Goal: Find contact information: Find contact information

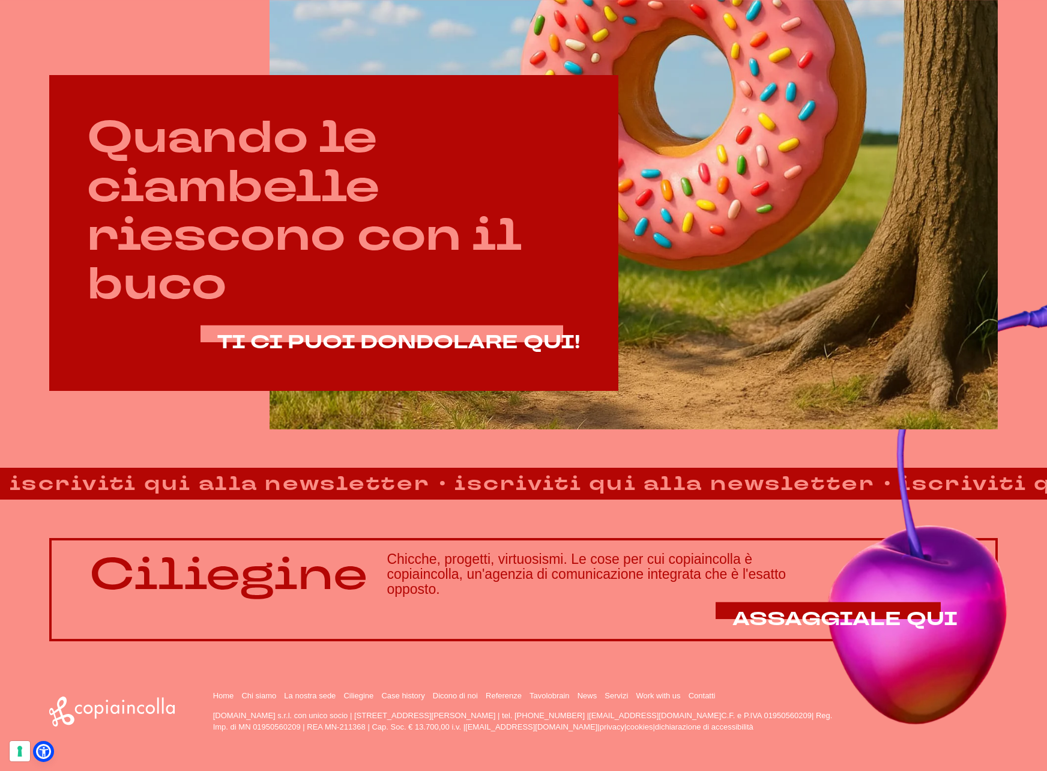
scroll to position [672, 0]
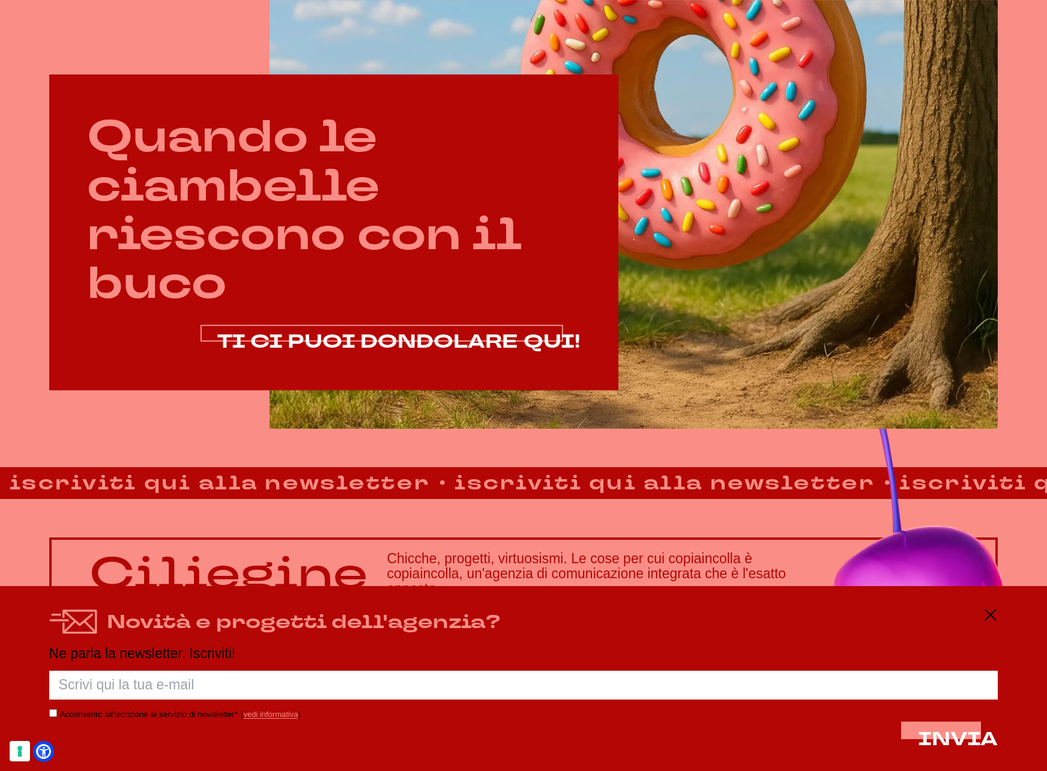
click at [488, 341] on span "TI CI PUOI DONDOLARE QUI!" at bounding box center [398, 342] width 363 height 26
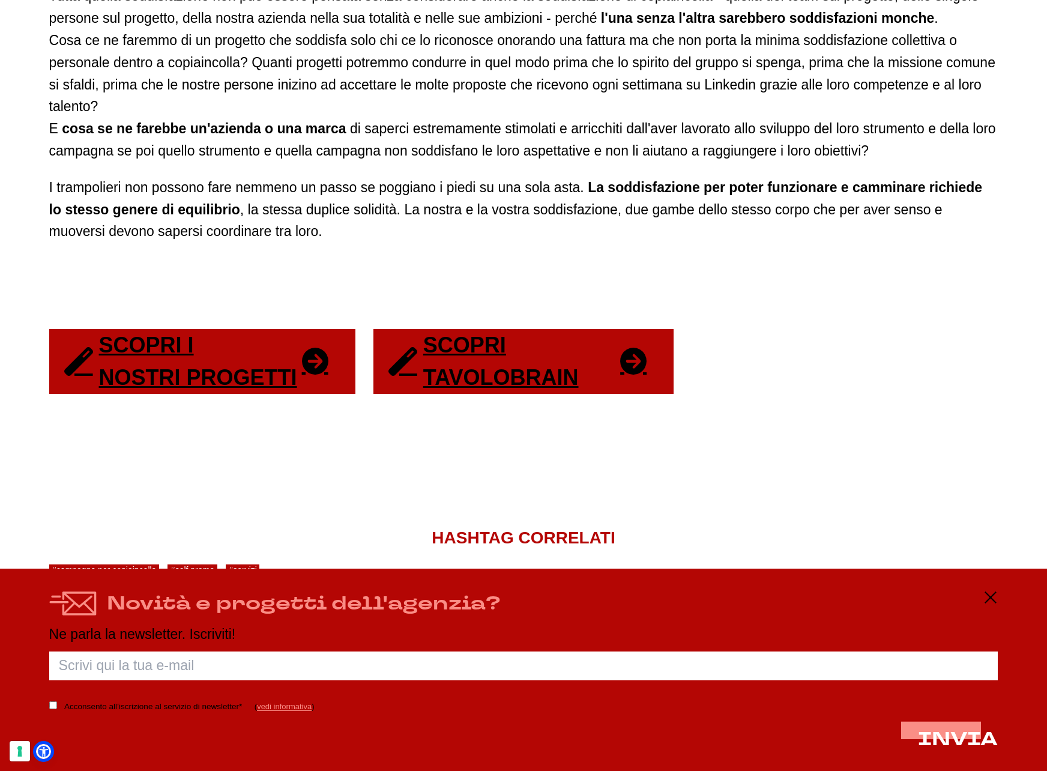
scroll to position [2296, 0]
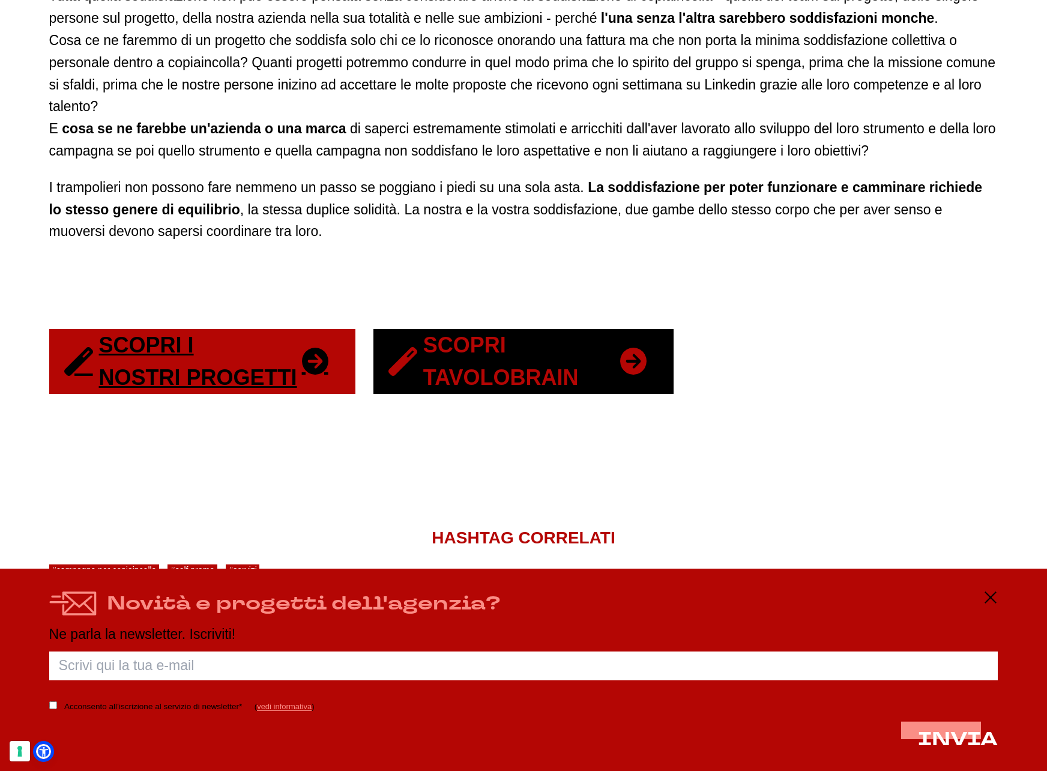
click at [470, 376] on link "Scopri Tavolobrain" at bounding box center [524, 361] width 300 height 65
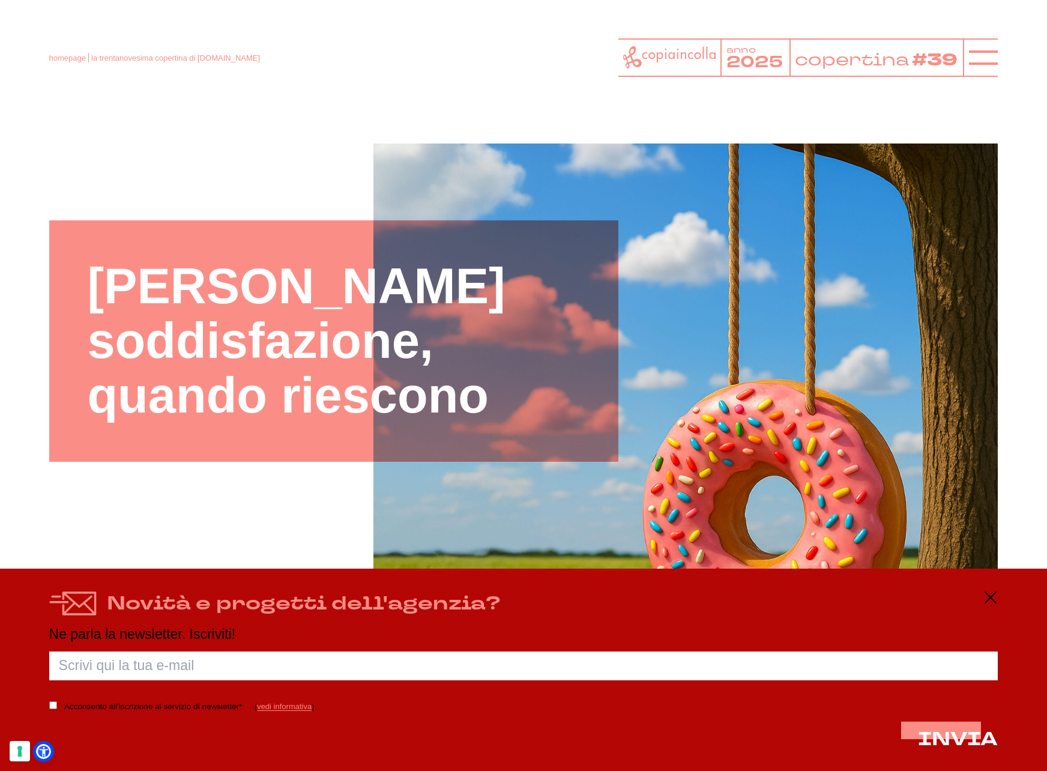
scroll to position [0, 0]
click at [686, 55] on icon at bounding box center [669, 57] width 92 height 22
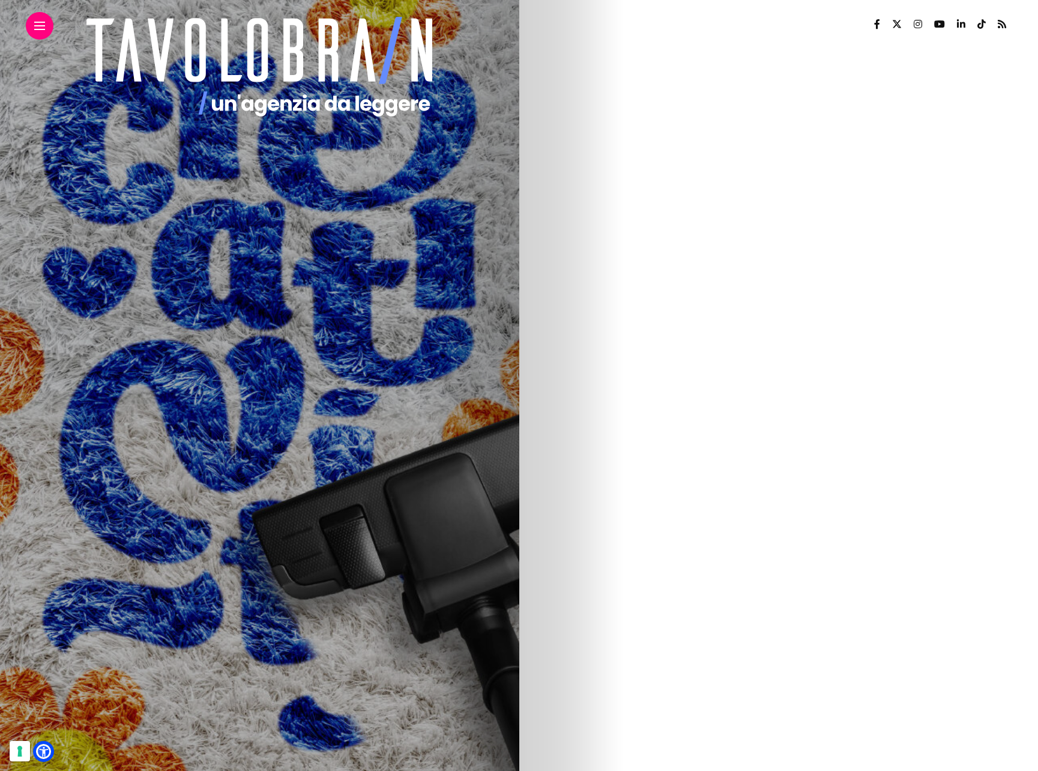
click at [34, 29] on div at bounding box center [40, 26] width 28 height 28
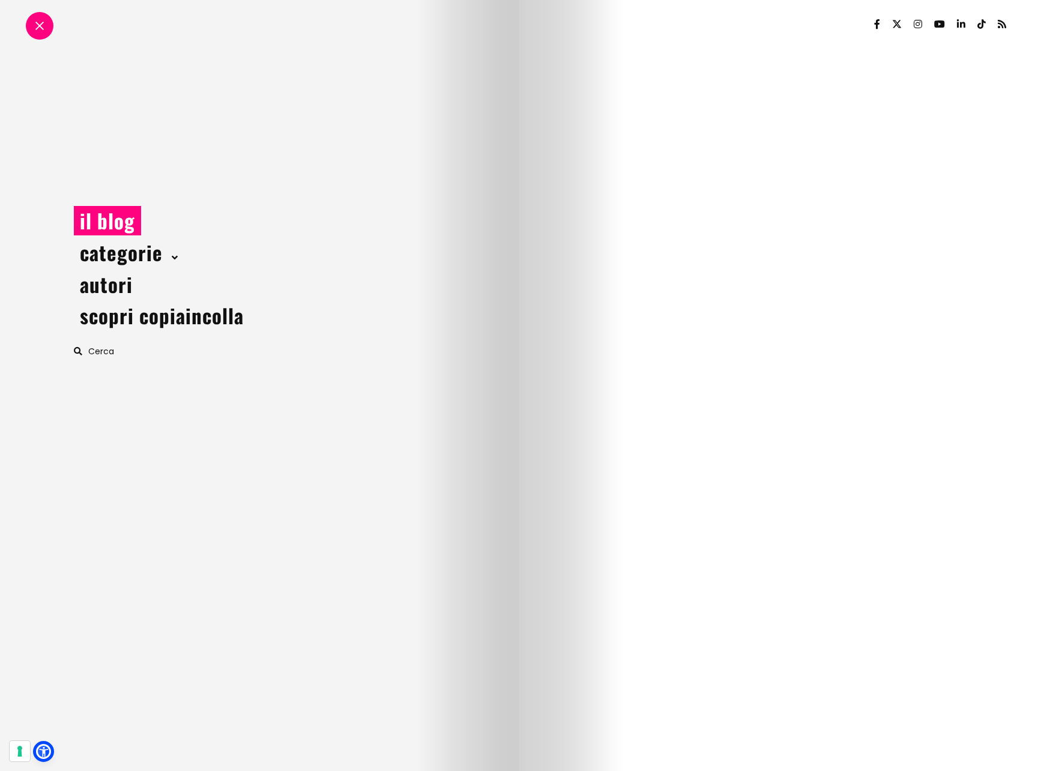
click at [16, 32] on div "il blog categorie cose da nerd graphic design inspiration marketing & advertisi…" at bounding box center [259, 385] width 519 height 771
click at [25, 26] on div "il blog categorie cose da nerd graphic design inspiration marketing & advertisi…" at bounding box center [259, 385] width 519 height 771
drag, startPoint x: 39, startPoint y: 25, endPoint x: 106, endPoint y: 22, distance: 66.7
click at [40, 25] on span at bounding box center [39, 26] width 8 height 8
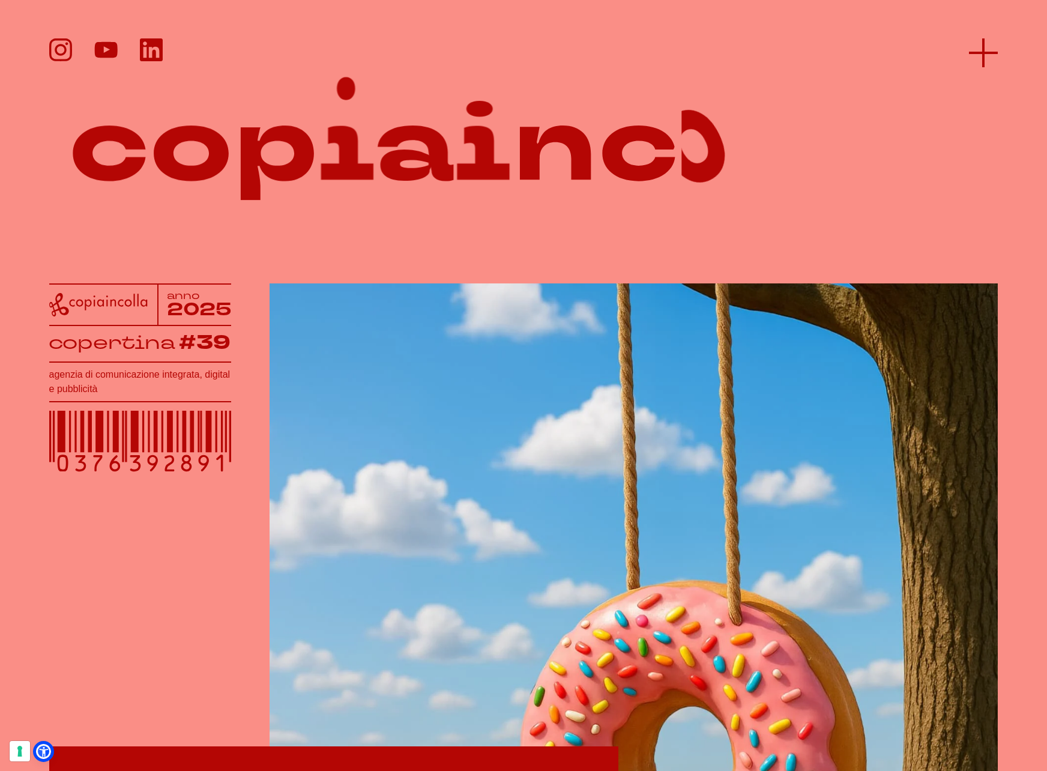
click at [980, 53] on line at bounding box center [983, 53] width 29 height 0
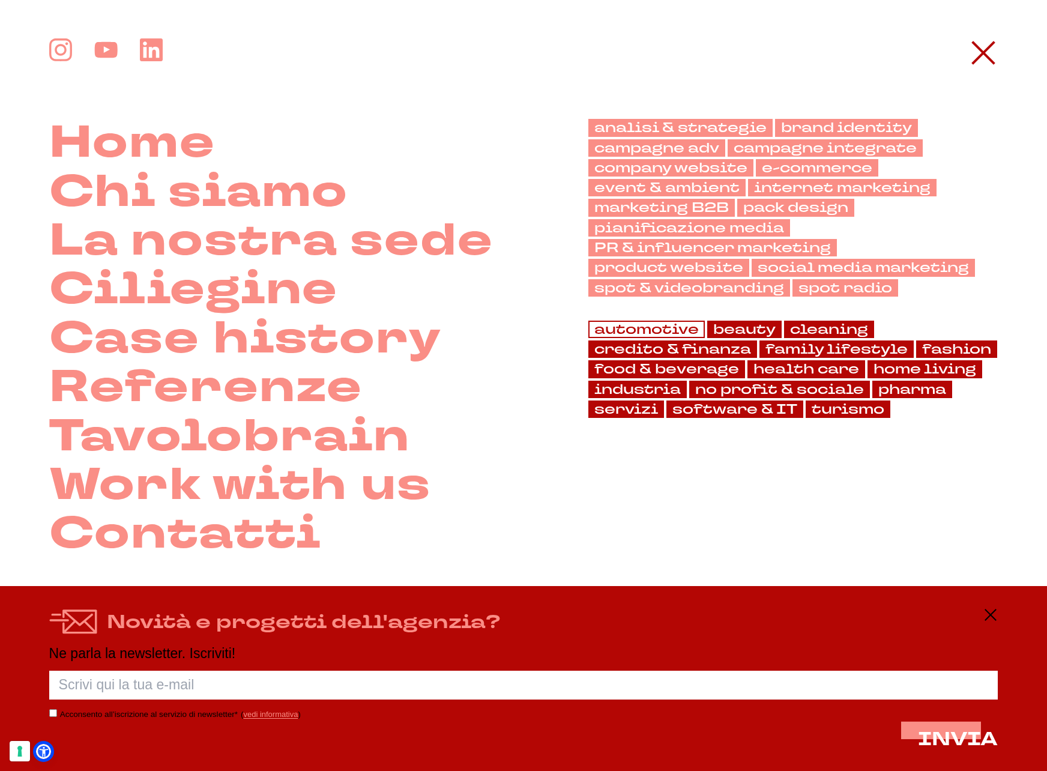
click at [671, 329] on link "automotive" at bounding box center [647, 329] width 117 height 17
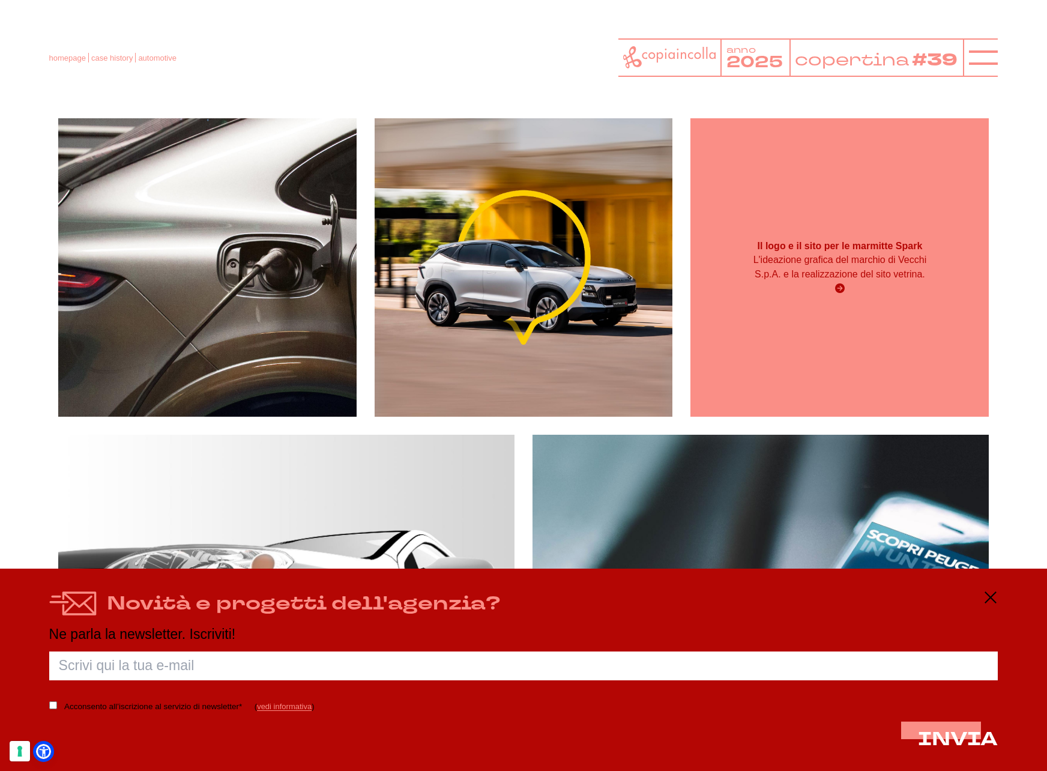
scroll to position [168, 0]
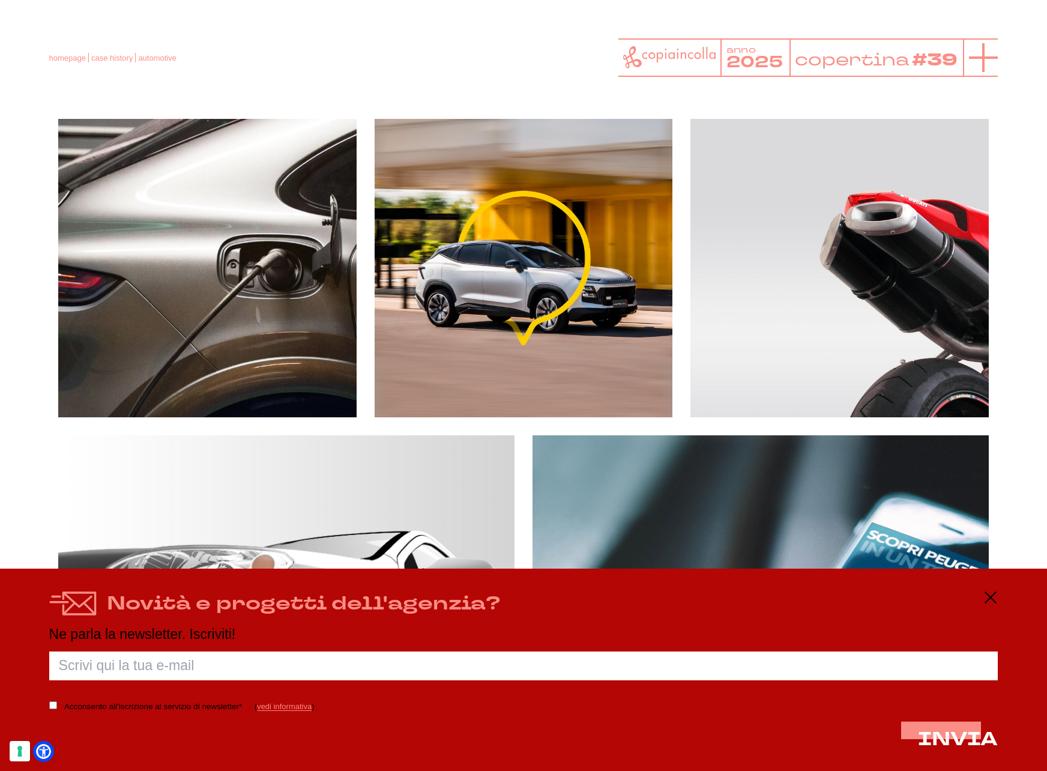
click at [989, 64] on icon at bounding box center [983, 57] width 29 height 29
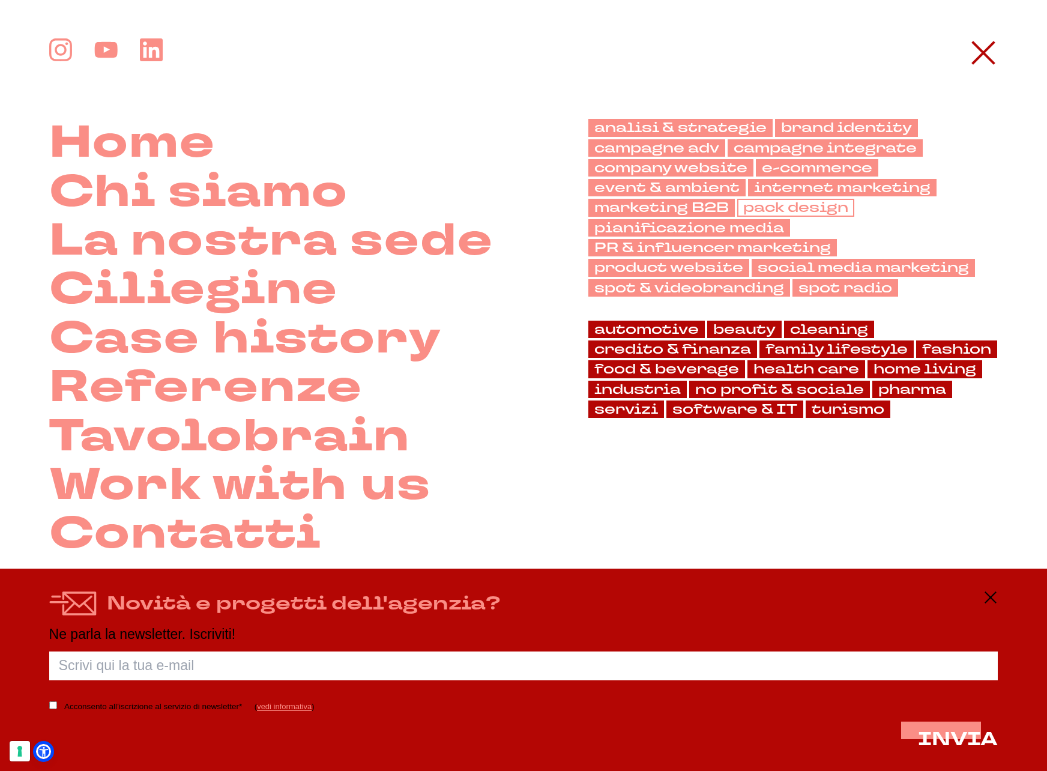
click at [782, 207] on link "pack design" at bounding box center [795, 207] width 117 height 17
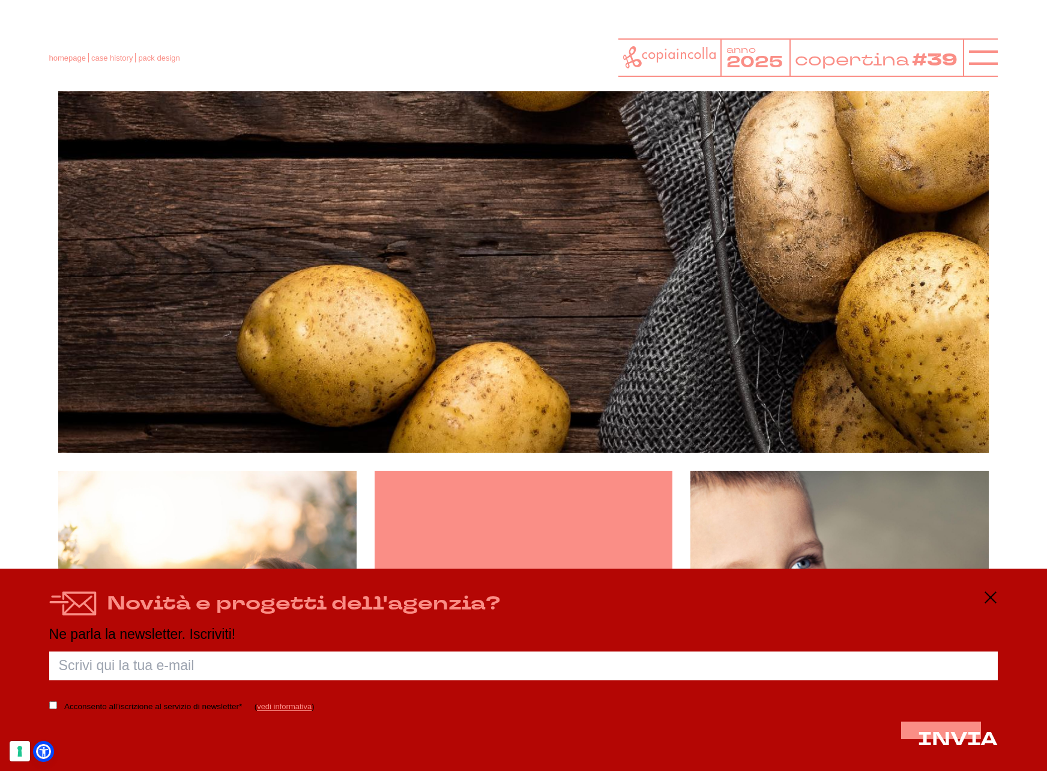
scroll to position [1438, 0]
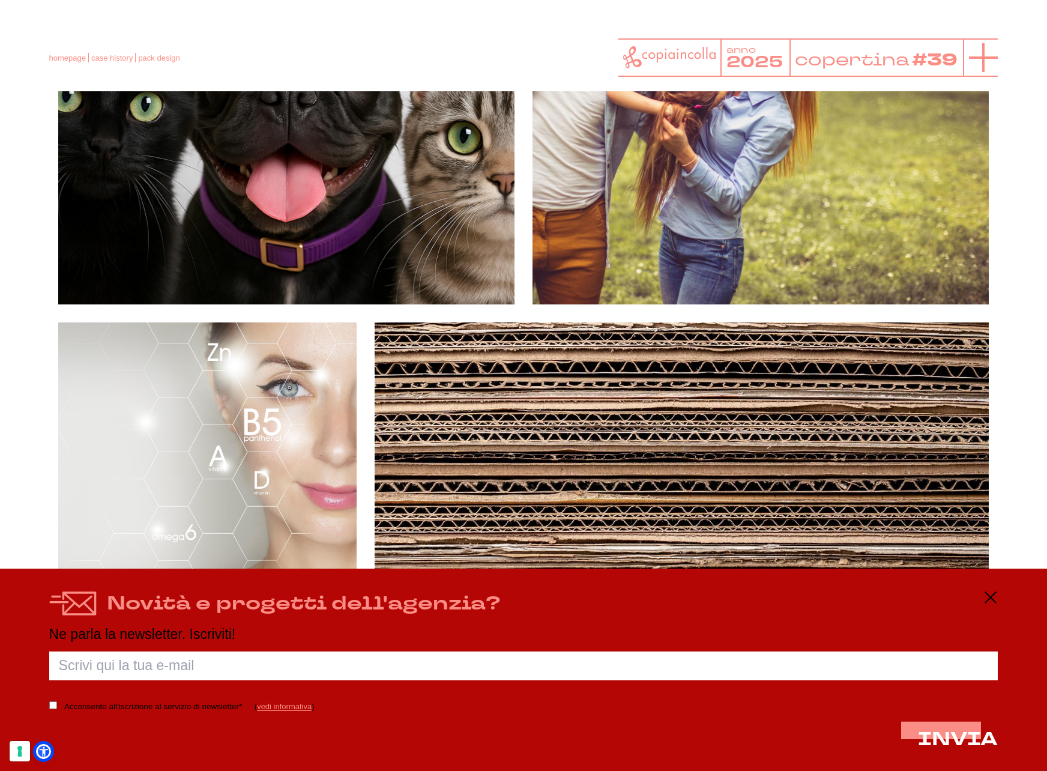
click at [984, 56] on line at bounding box center [984, 57] width 0 height 29
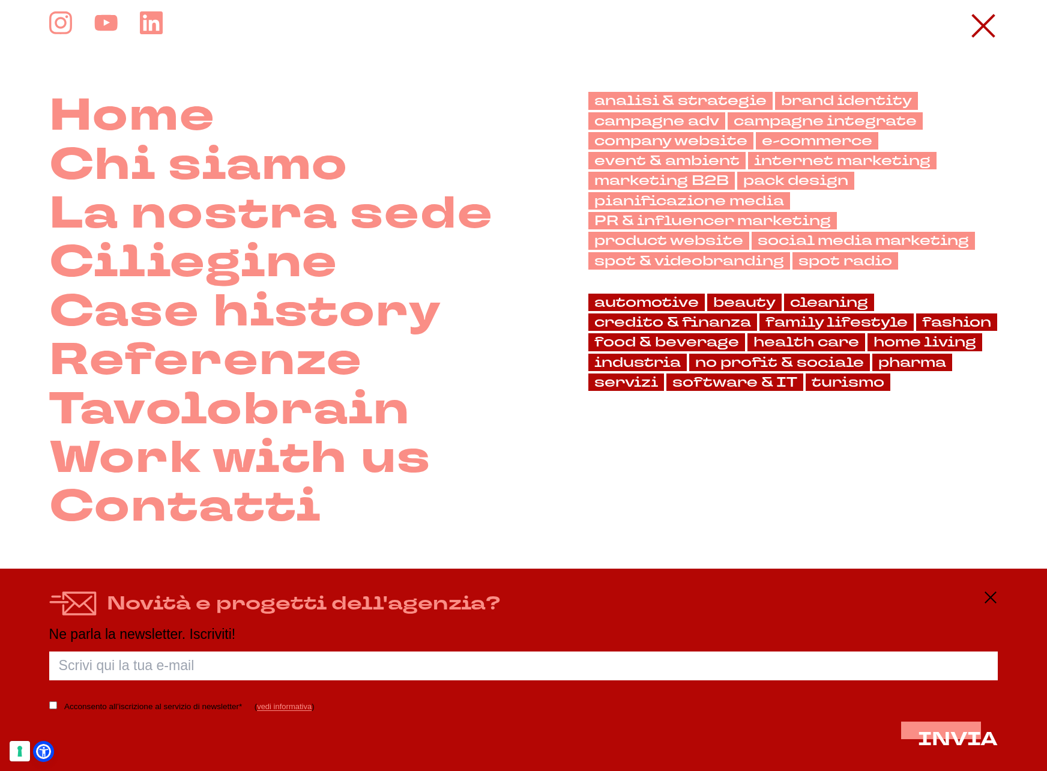
scroll to position [32, 0]
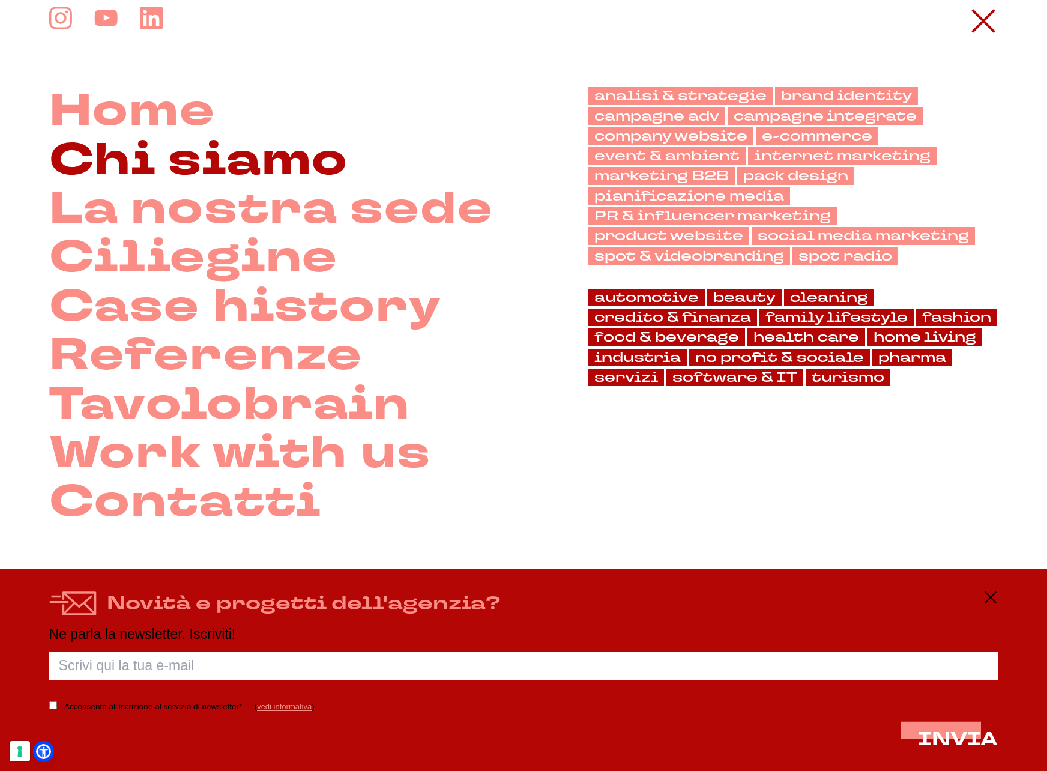
click at [169, 163] on link "Chi siamo" at bounding box center [199, 160] width 300 height 49
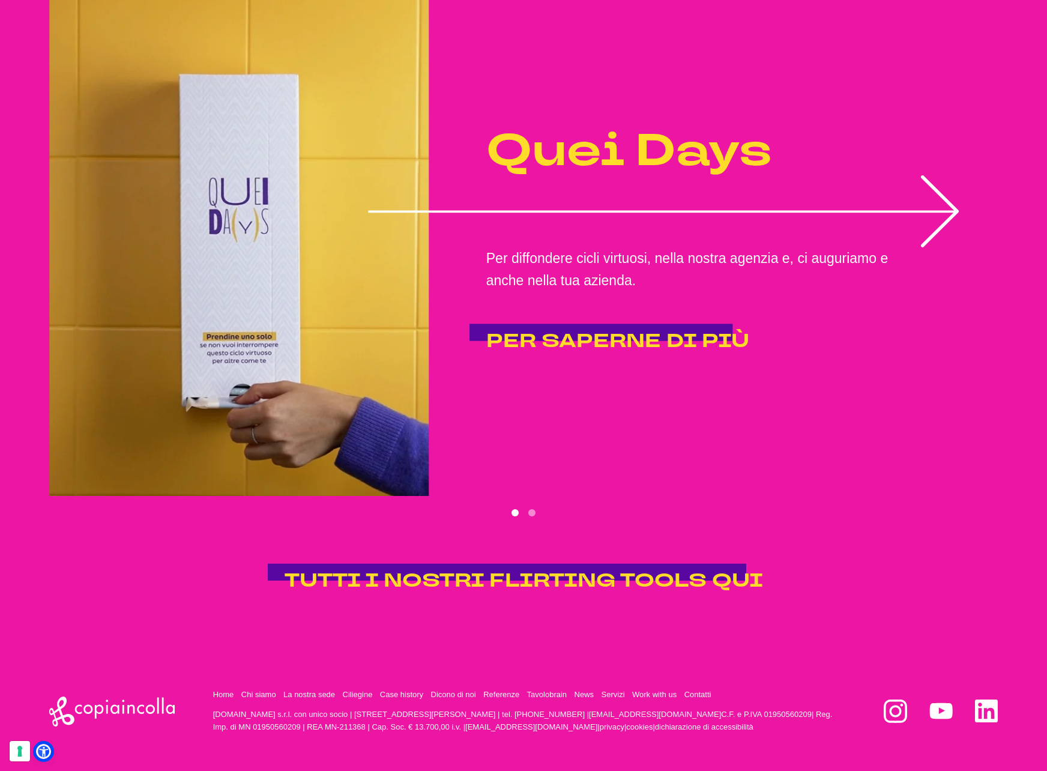
scroll to position [2505, 0]
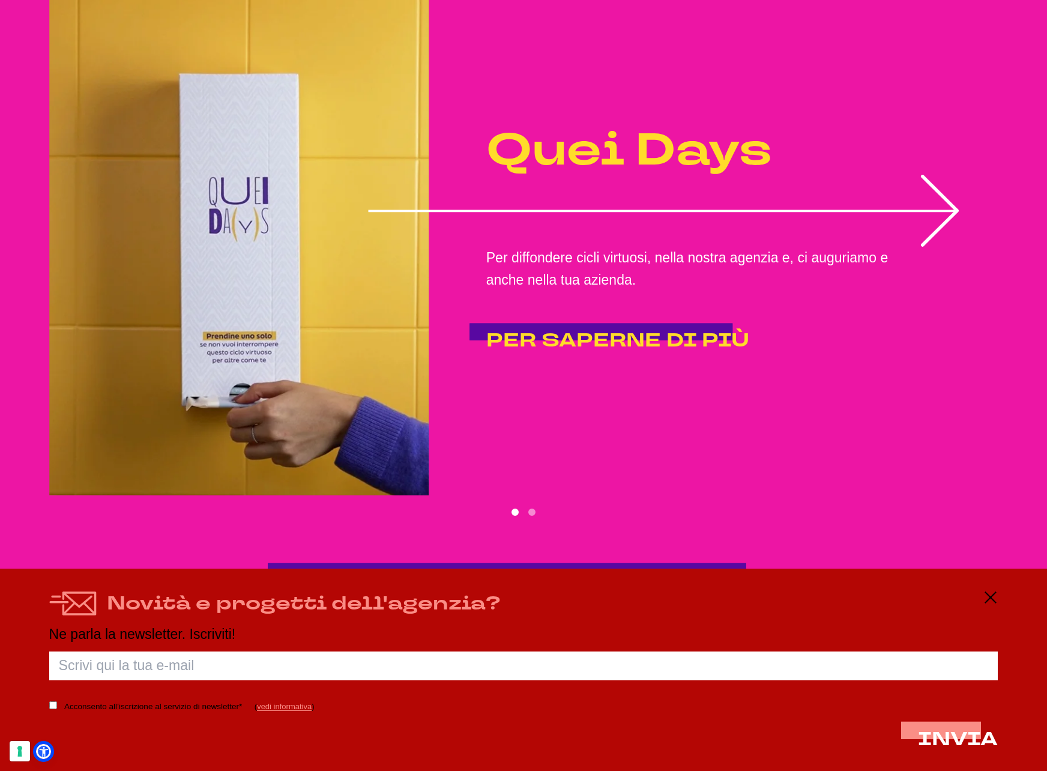
drag, startPoint x: 995, startPoint y: 593, endPoint x: 975, endPoint y: 595, distance: 19.9
click at [995, 594] on icon at bounding box center [991, 597] width 14 height 14
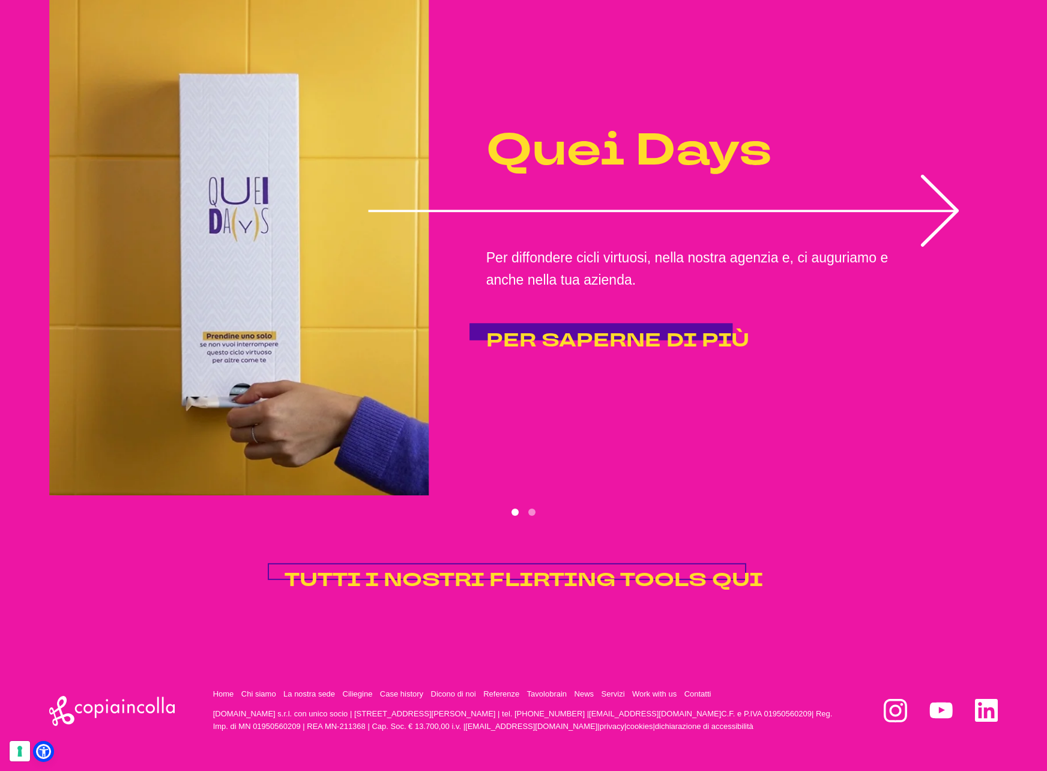
click at [628, 572] on span "TUTTI I NOSTRI FLIRTING TOOLS QUI" at bounding box center [524, 580] width 479 height 26
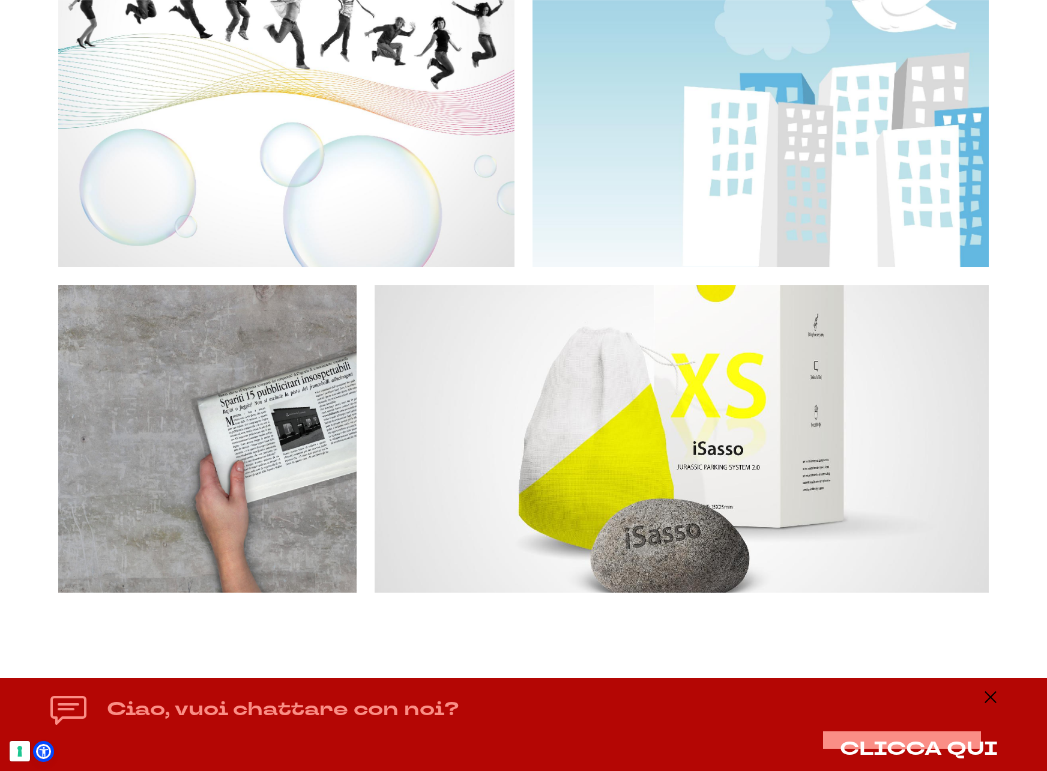
scroll to position [3994, 0]
click at [989, 698] on icon at bounding box center [991, 697] width 14 height 14
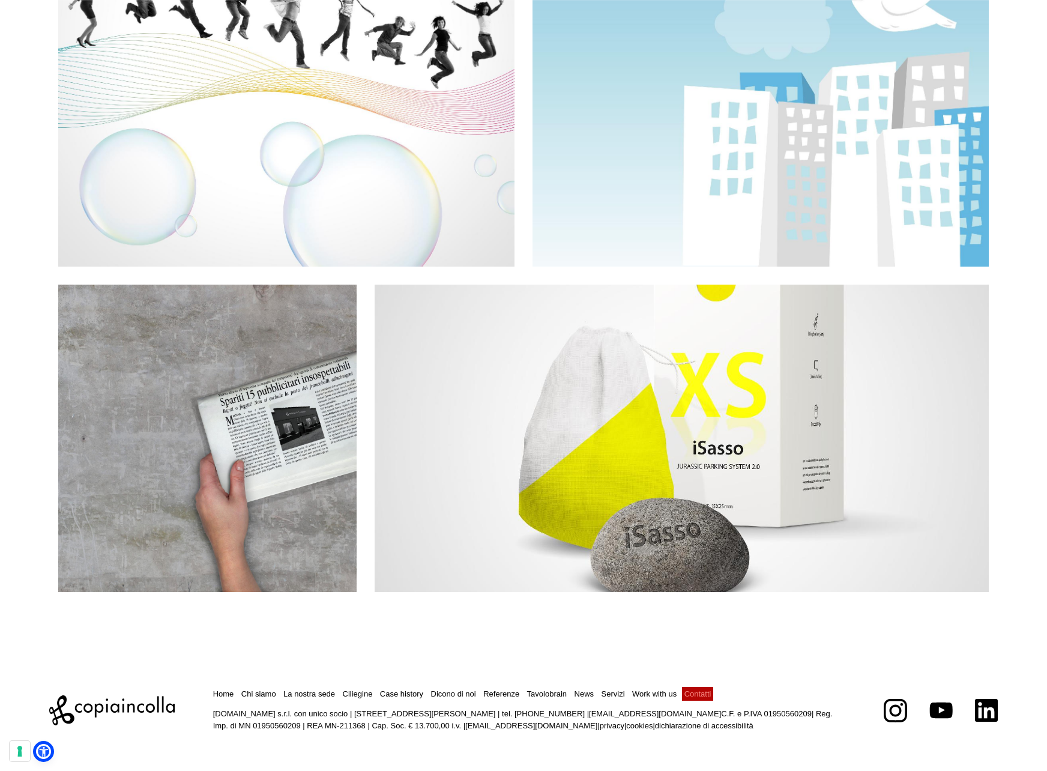
click at [697, 692] on link "Contatti" at bounding box center [698, 693] width 27 height 9
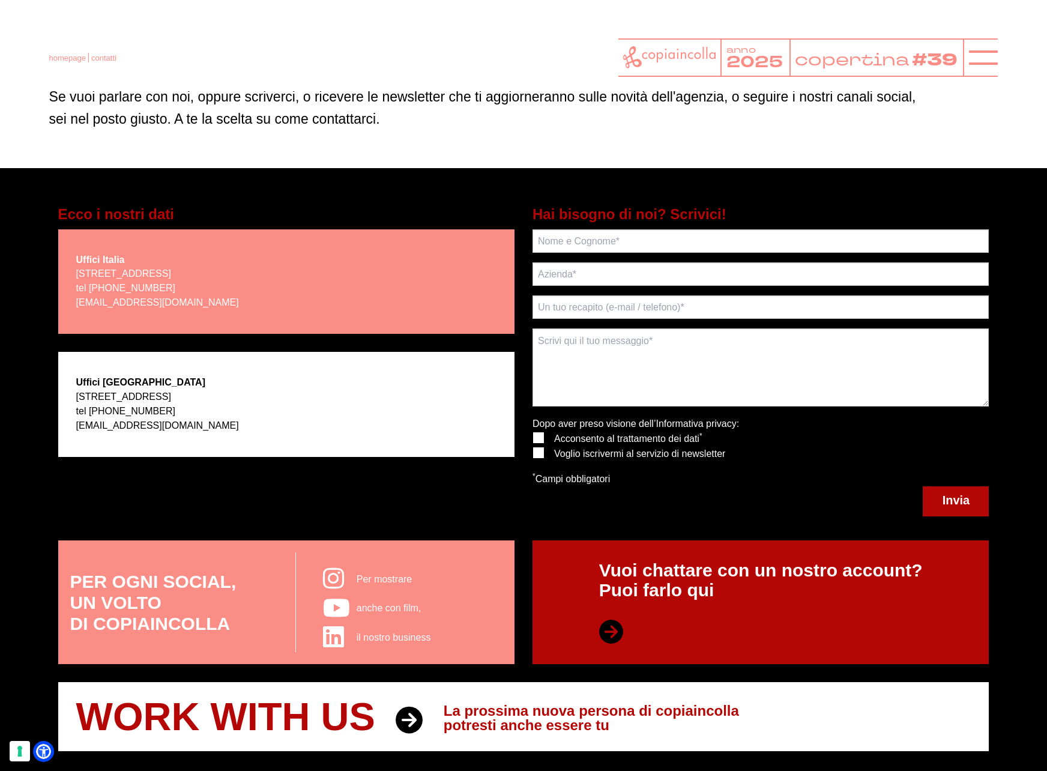
scroll to position [120, 0]
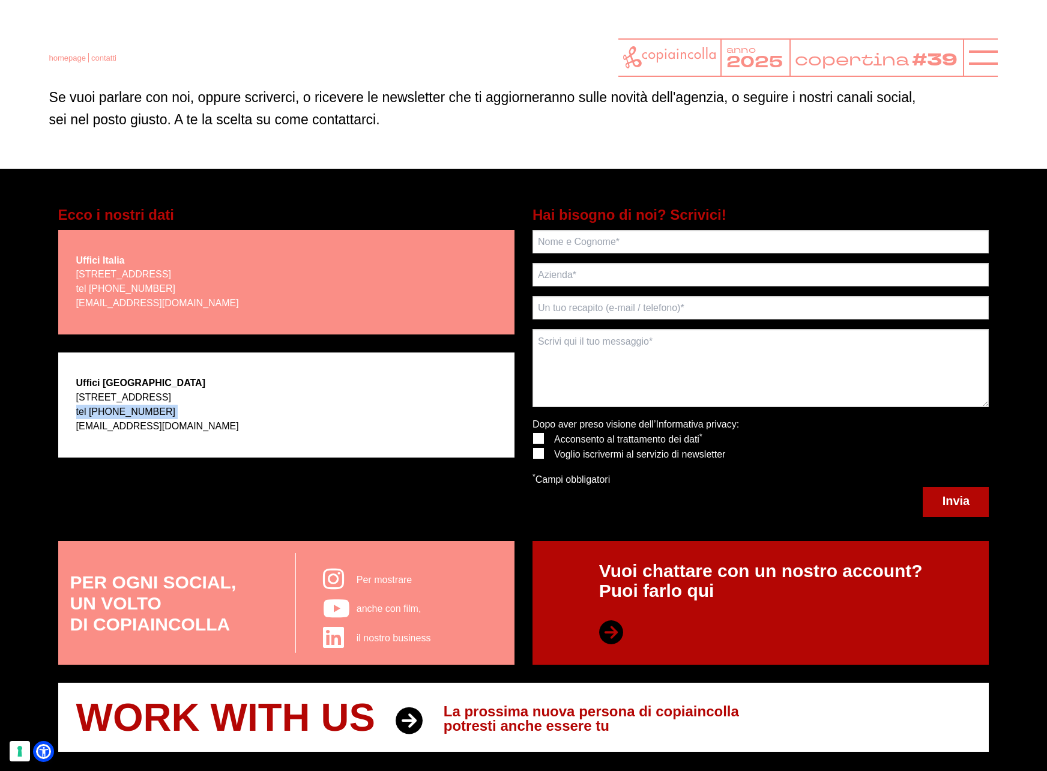
drag, startPoint x: 199, startPoint y: 430, endPoint x: 158, endPoint y: 431, distance: 40.8
click at [109, 429] on p "[STREET_ADDRESS] tel [PHONE_NUMBER] [EMAIL_ADDRESS][DOMAIN_NAME]" at bounding box center [157, 411] width 163 height 43
drag, startPoint x: 72, startPoint y: 427, endPoint x: 192, endPoint y: 428, distance: 120.1
click at [205, 426] on div "Uffici [GEOGRAPHIC_DATA] [STREET_ADDRESS] tel [PHONE_NUMBER] [EMAIL_ADDRESS][DO…" at bounding box center [286, 405] width 456 height 104
drag, startPoint x: 186, startPoint y: 428, endPoint x: 91, endPoint y: 426, distance: 94.9
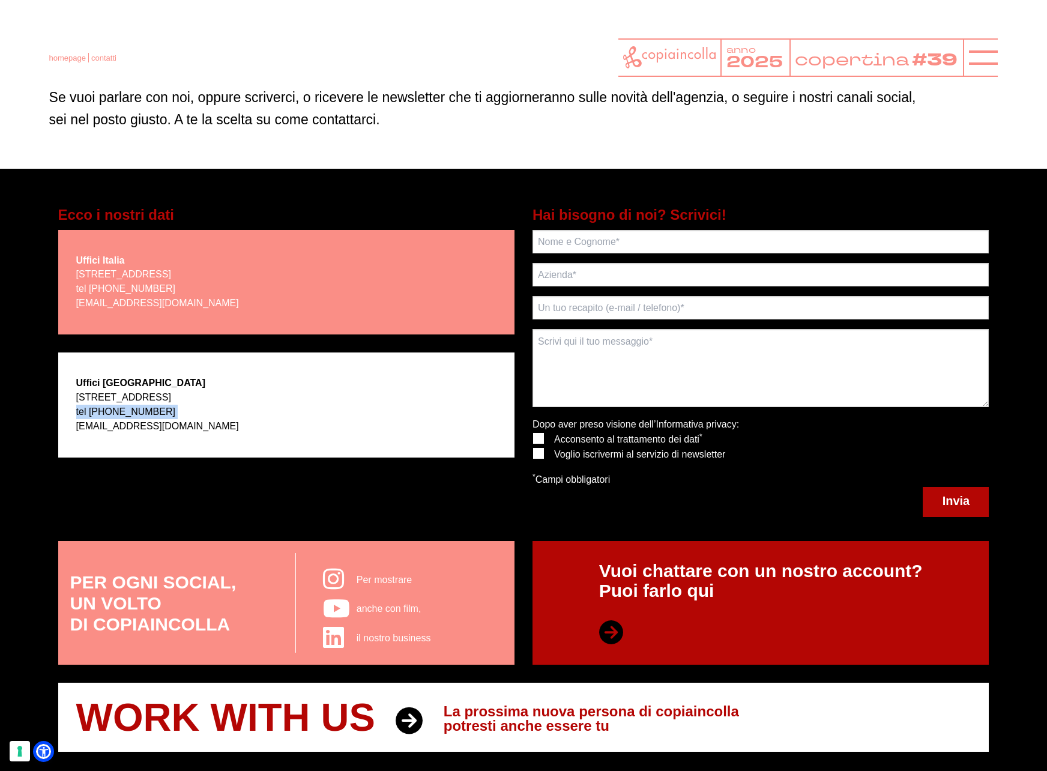
click at [91, 426] on p "[STREET_ADDRESS] tel [PHONE_NUMBER] [EMAIL_ADDRESS][DOMAIN_NAME]" at bounding box center [157, 411] width 163 height 43
drag, startPoint x: 174, startPoint y: 423, endPoint x: 80, endPoint y: 422, distance: 93.7
click at [74, 426] on div "Uffici [GEOGRAPHIC_DATA] [STREET_ADDRESS] tel [PHONE_NUMBER] [EMAIL_ADDRESS][DO…" at bounding box center [286, 405] width 456 height 104
